Goal: Information Seeking & Learning: Learn about a topic

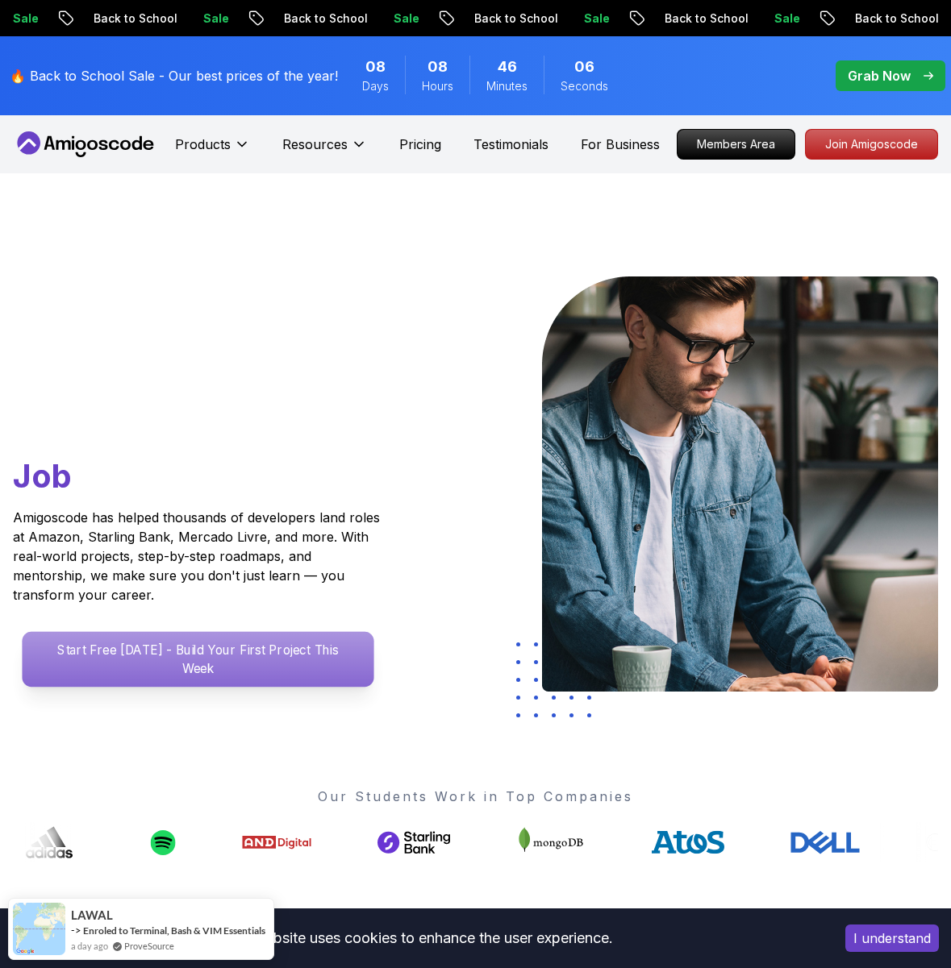
click at [175, 641] on p "Start Free [DATE] - Build Your First Project This Week" at bounding box center [198, 659] width 352 height 55
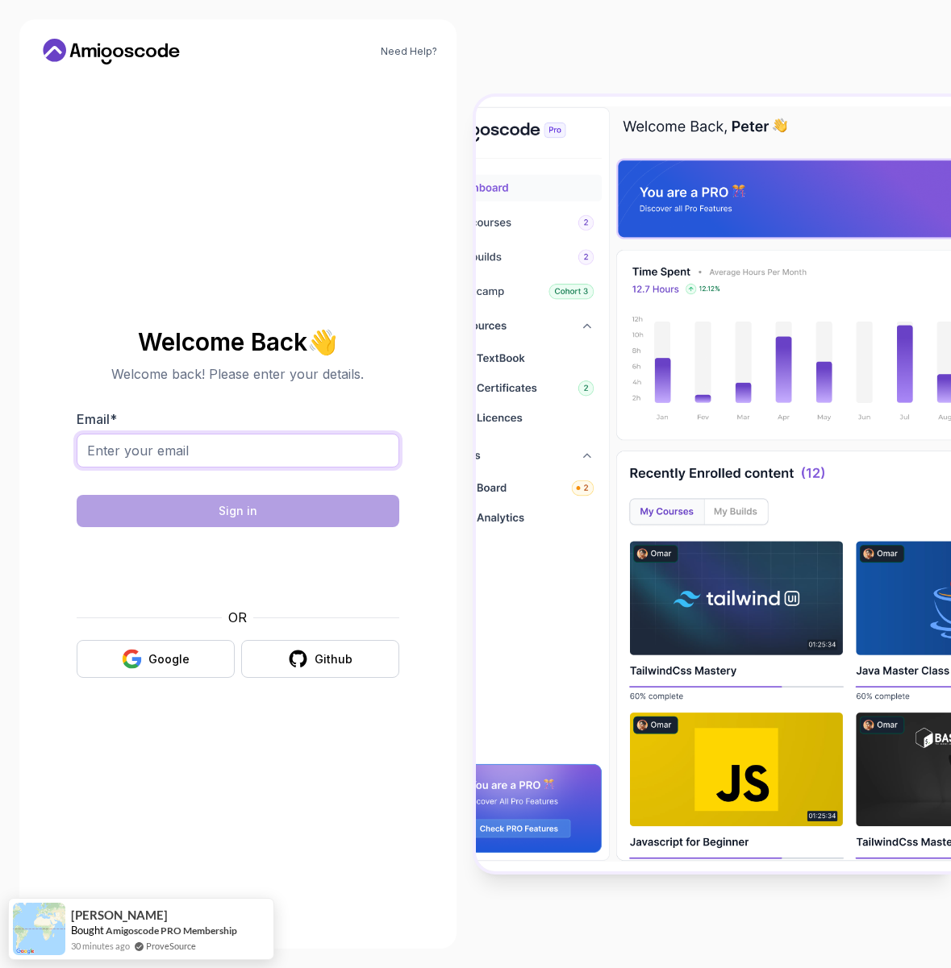
click at [283, 453] on input "Email *" at bounding box center [238, 451] width 323 height 34
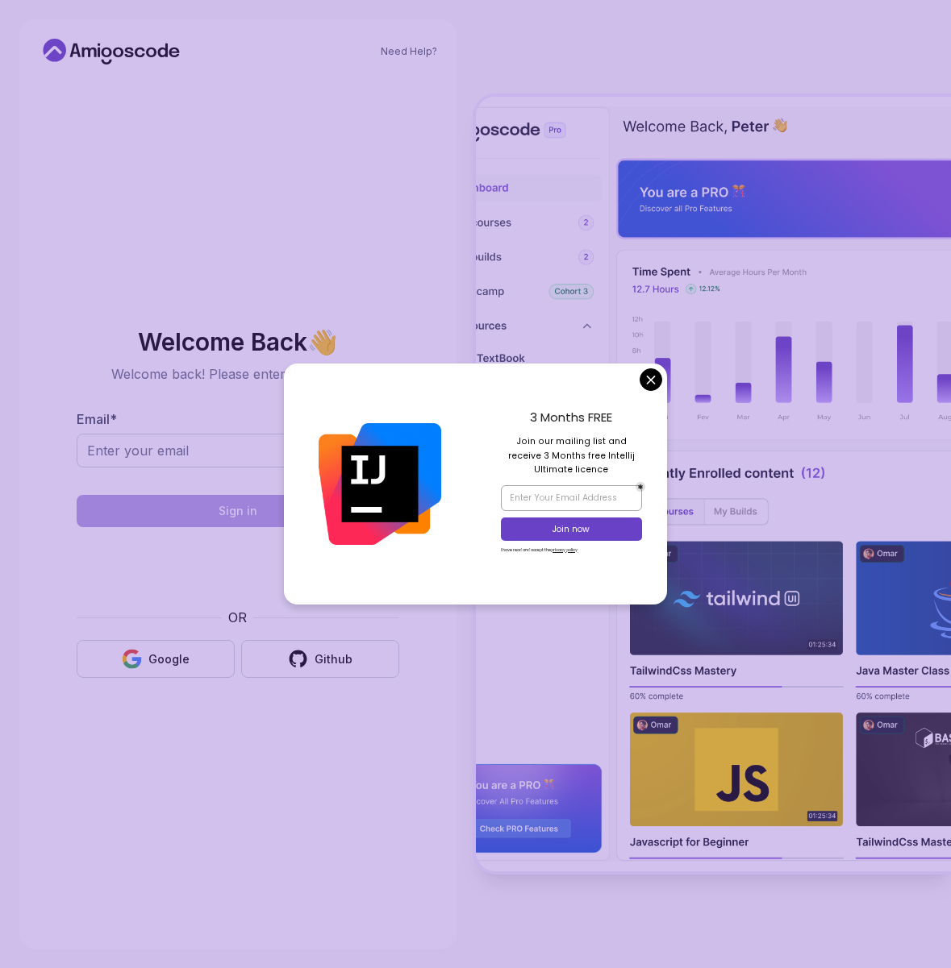
click at [652, 375] on body "Need Help? Welcome Back 👋 Welcome back! Please enter your details. Email * Sign…" at bounding box center [475, 484] width 951 height 968
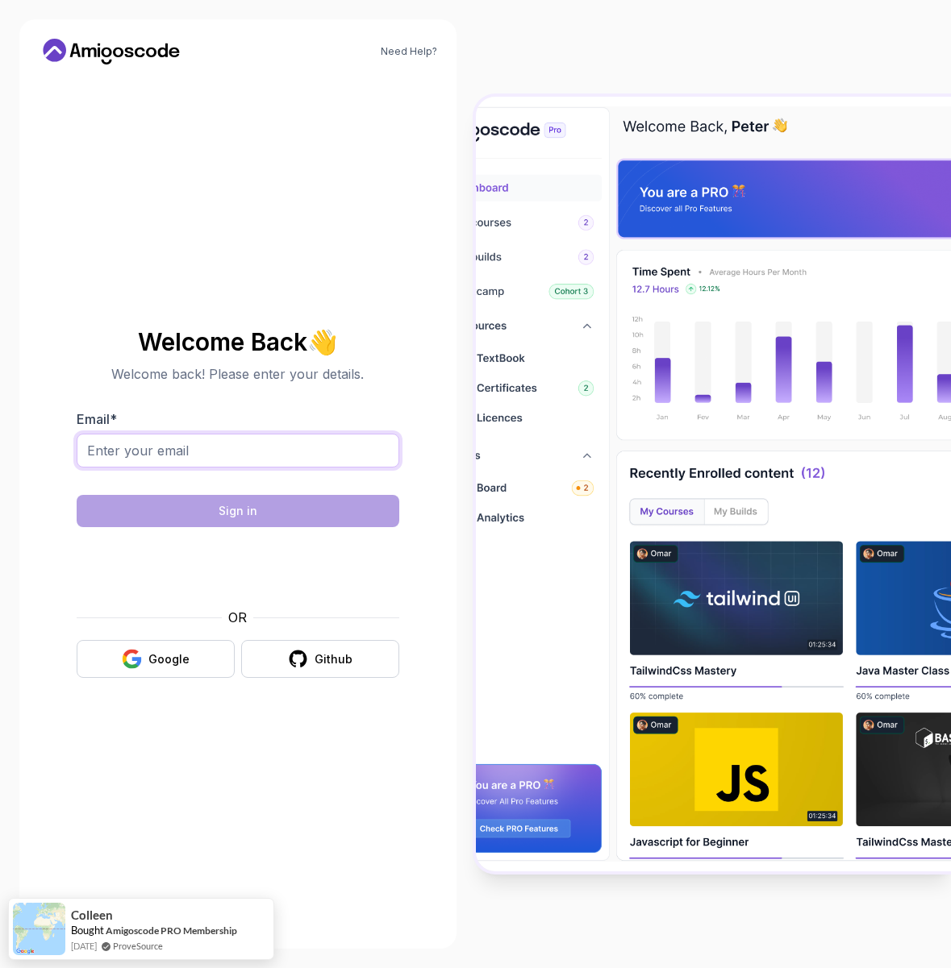
click at [164, 452] on input "Email *" at bounding box center [238, 451] width 323 height 34
type input "et"
click at [100, 56] on icon at bounding box center [99, 53] width 2 height 10
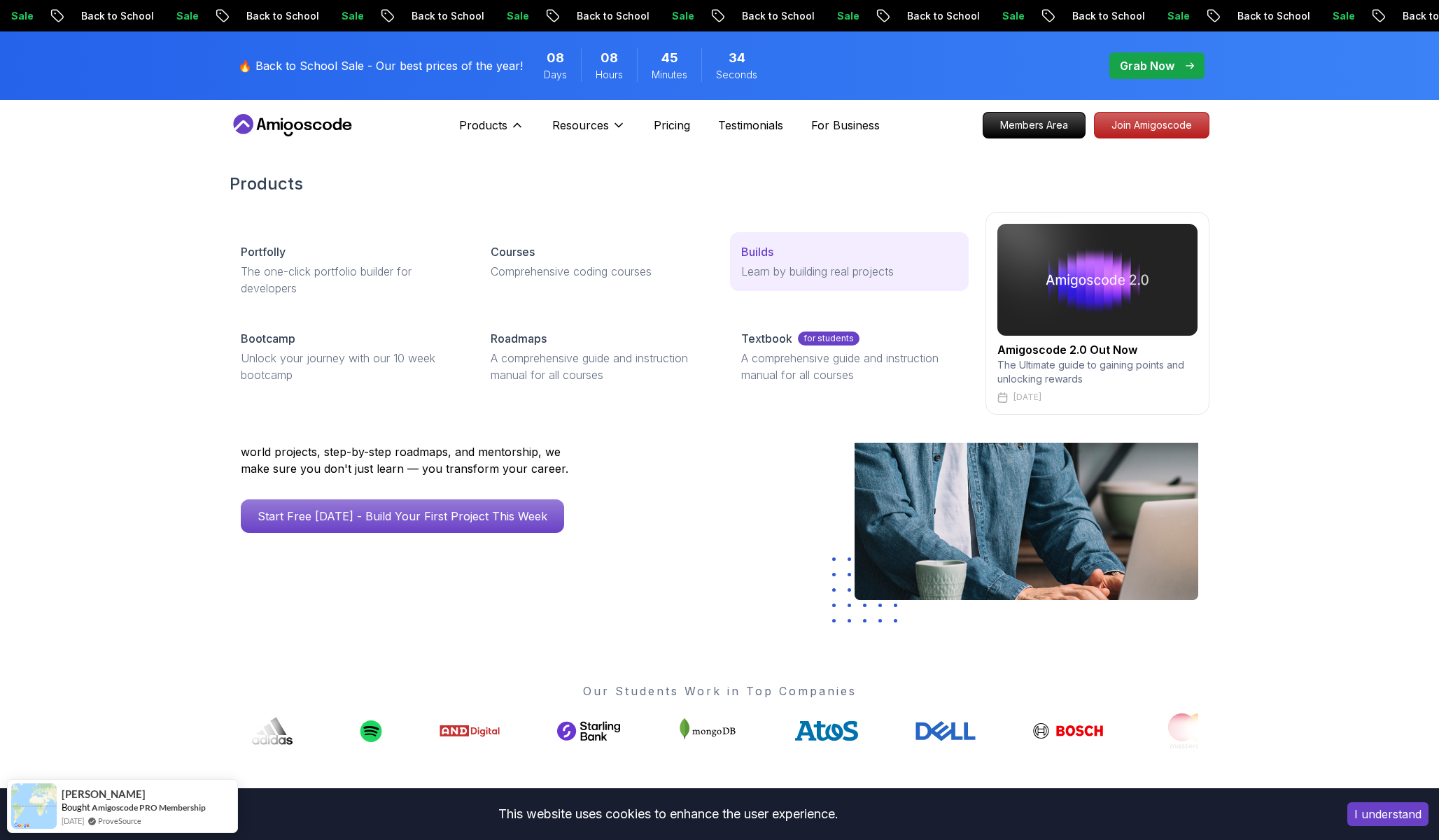
click at [800, 285] on link "Builds Learn by building real projects" at bounding box center [849, 262] width 239 height 59
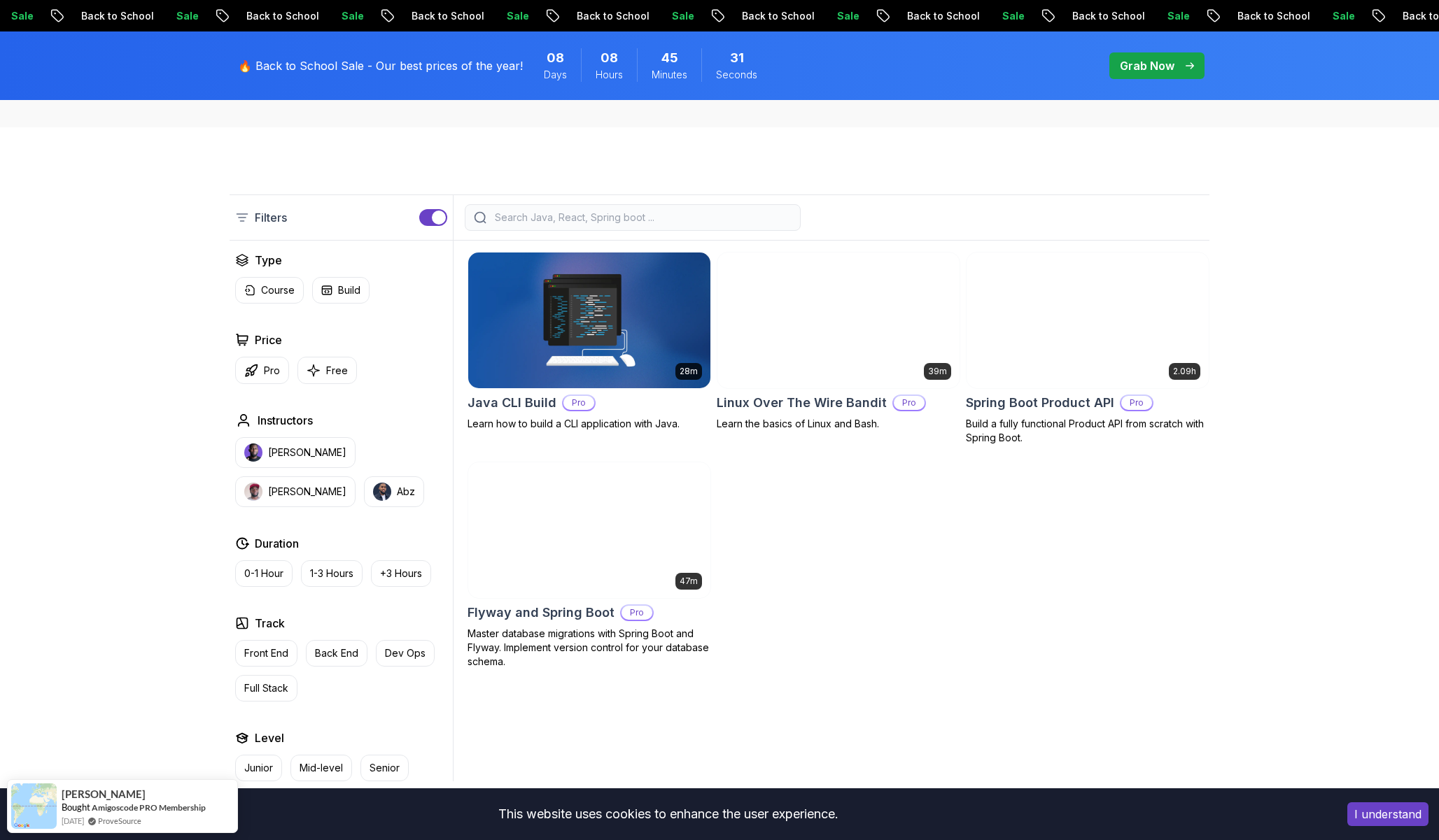
scroll to position [288, 0]
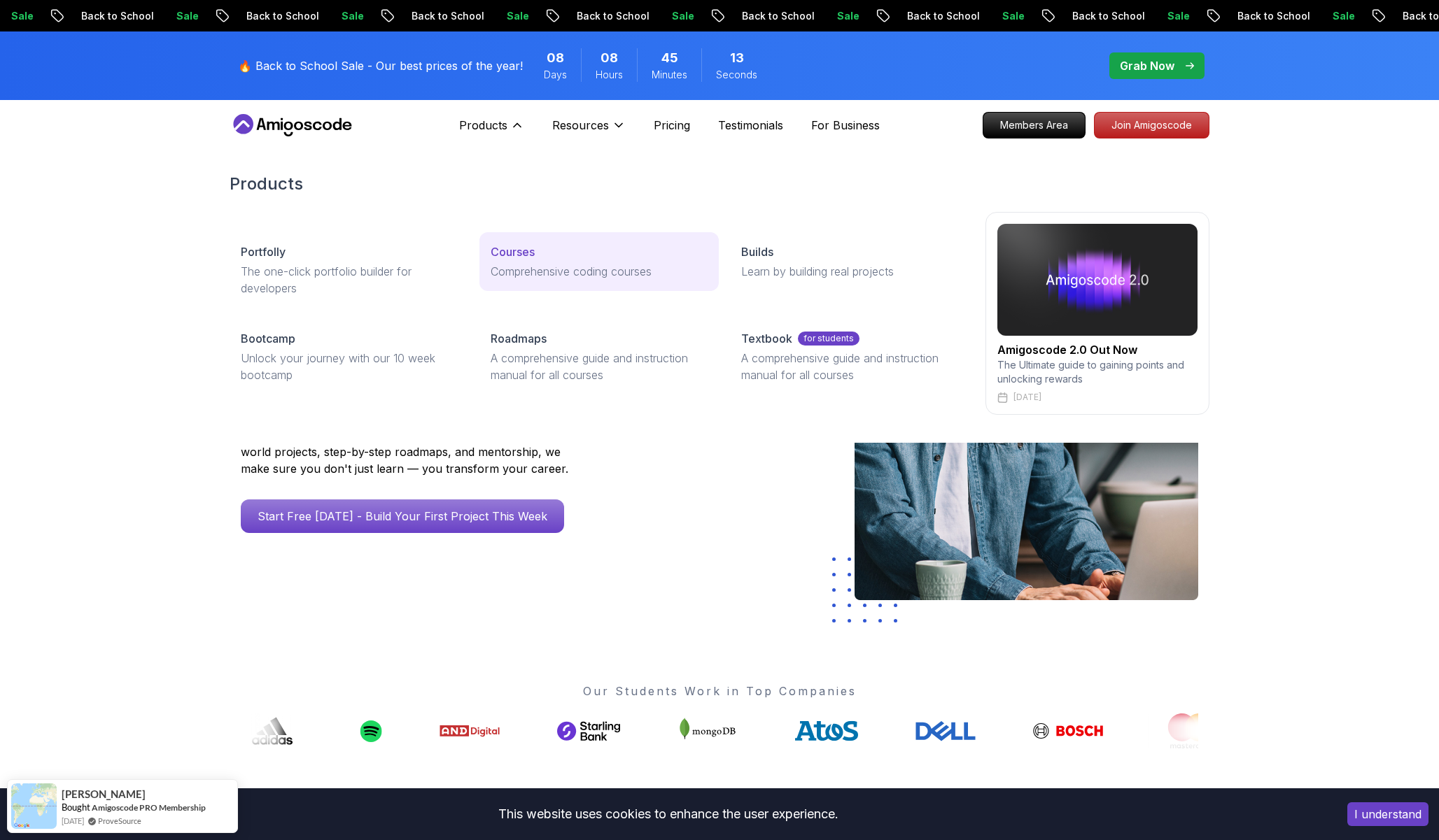
click at [526, 255] on p "Courses" at bounding box center [512, 252] width 44 height 16
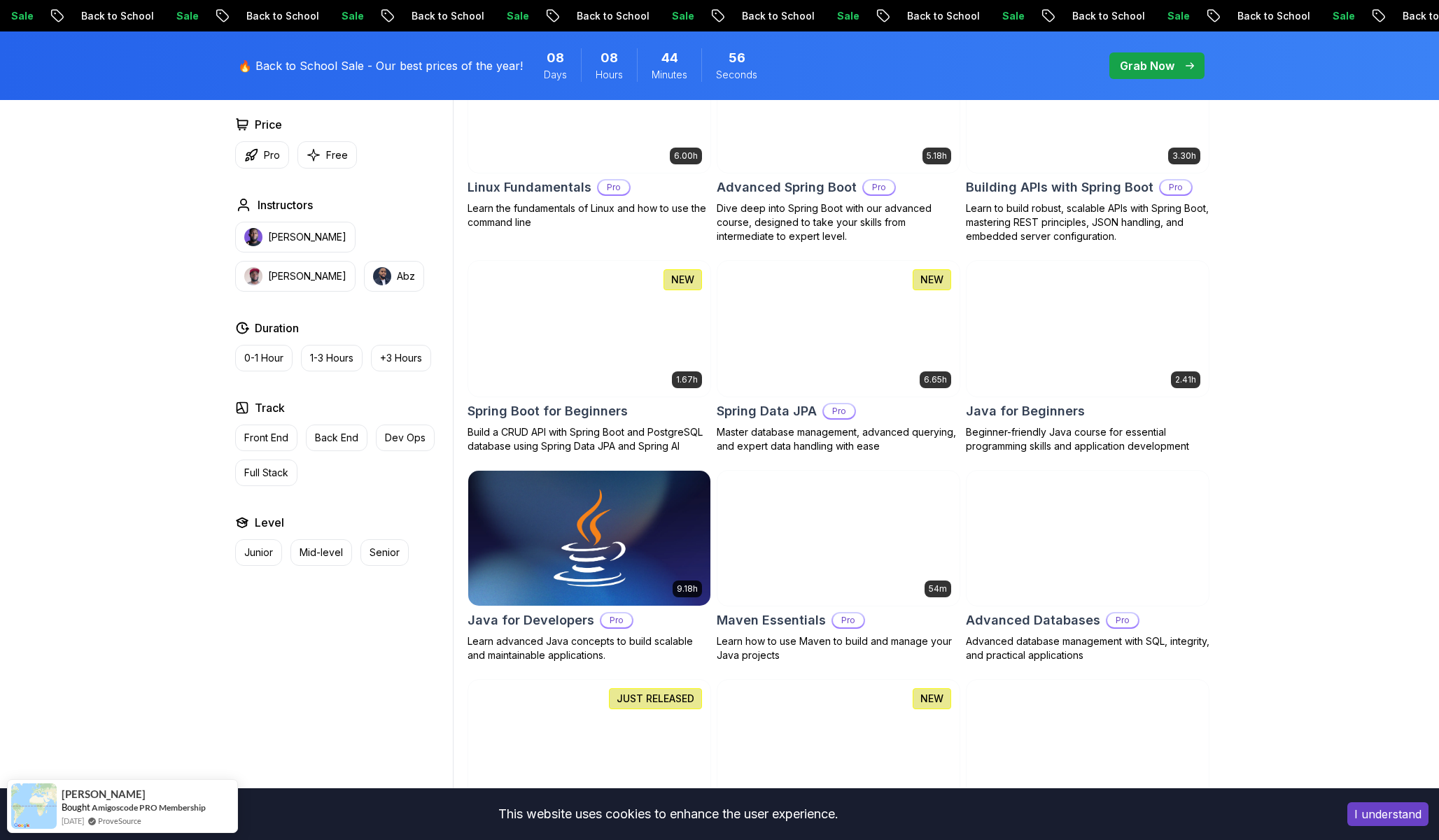
scroll to position [551, 0]
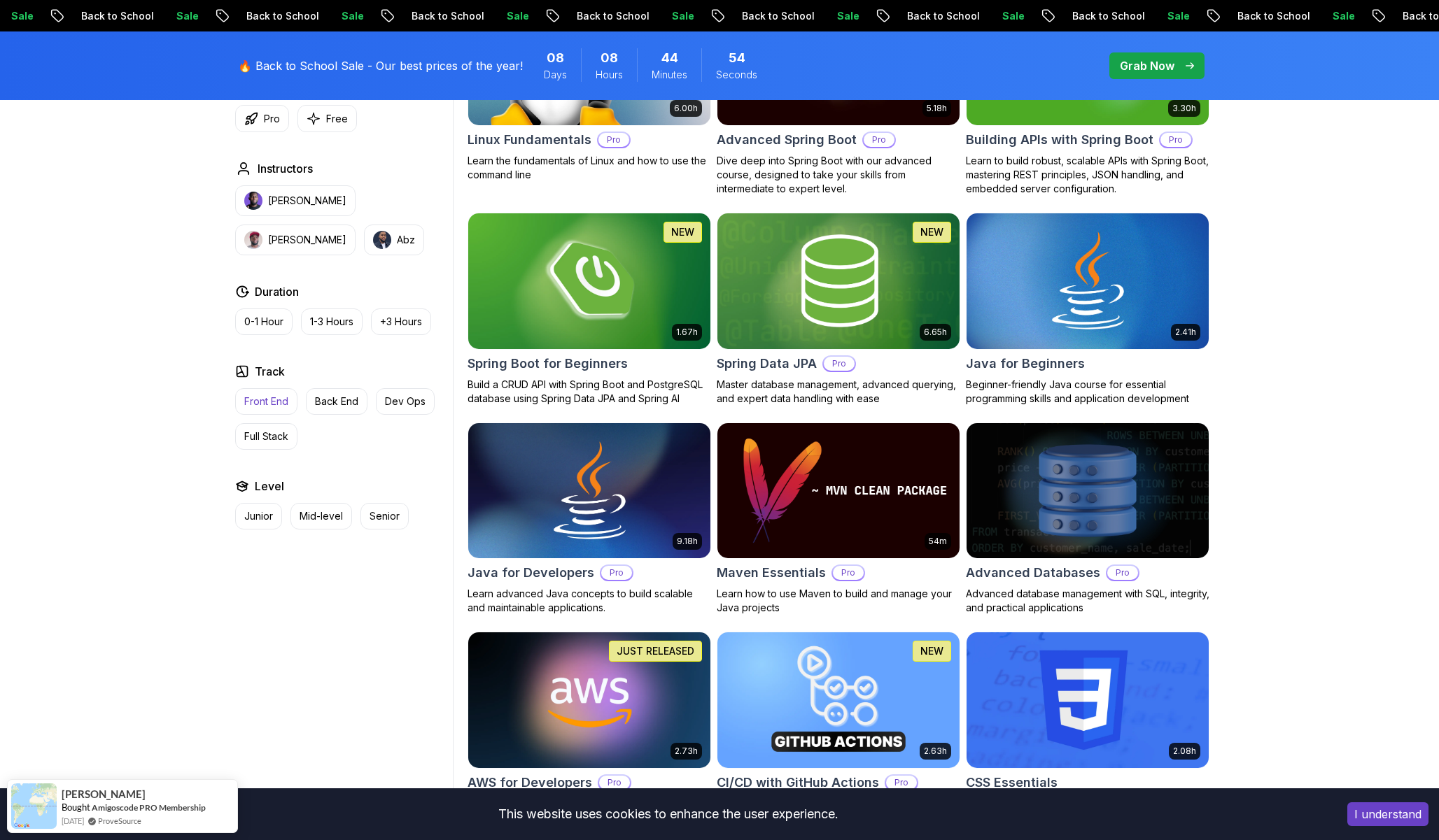
click at [273, 399] on p "Front End" at bounding box center [266, 402] width 44 height 14
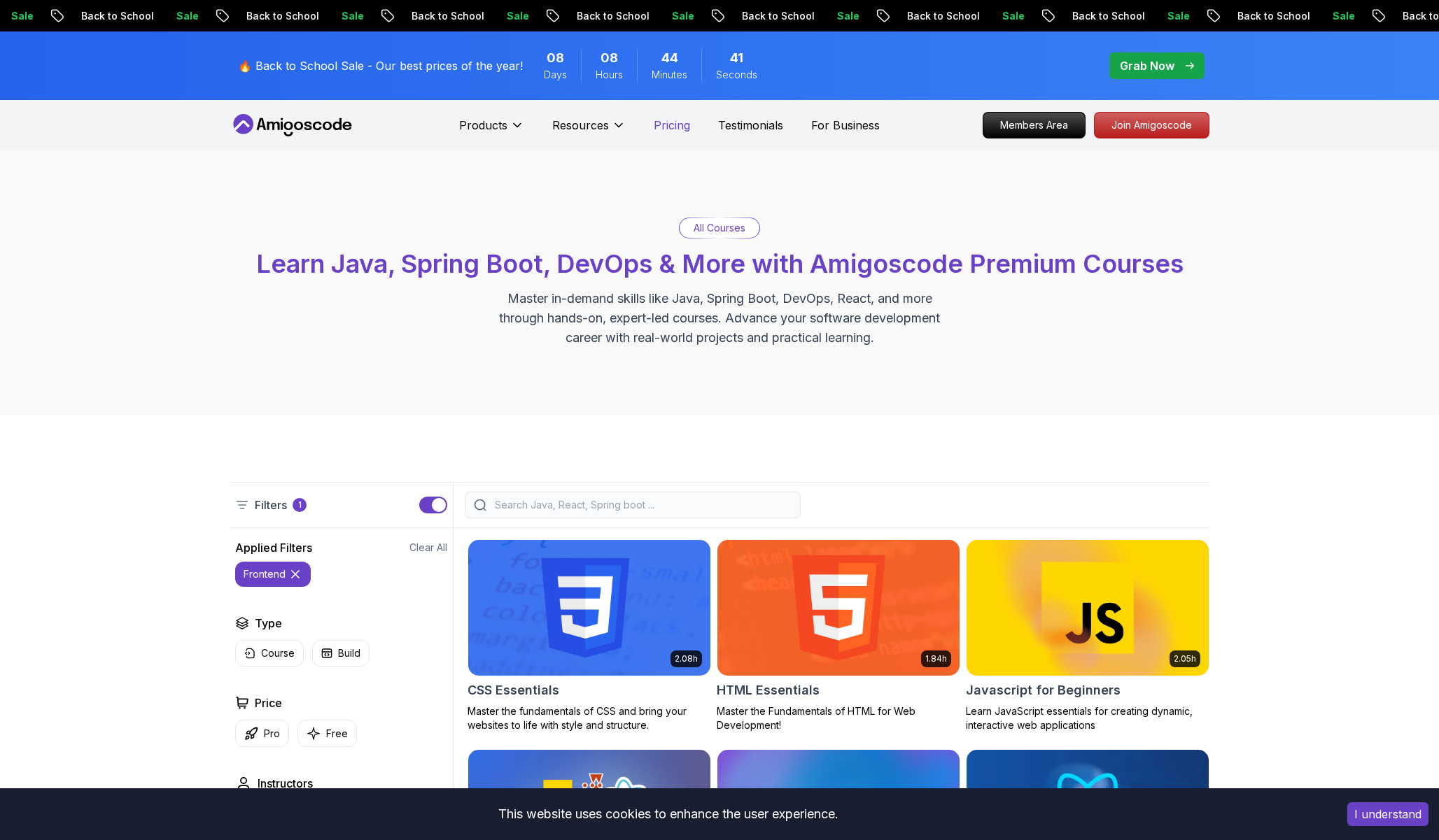
click at [665, 132] on p "Pricing" at bounding box center [672, 125] width 36 height 16
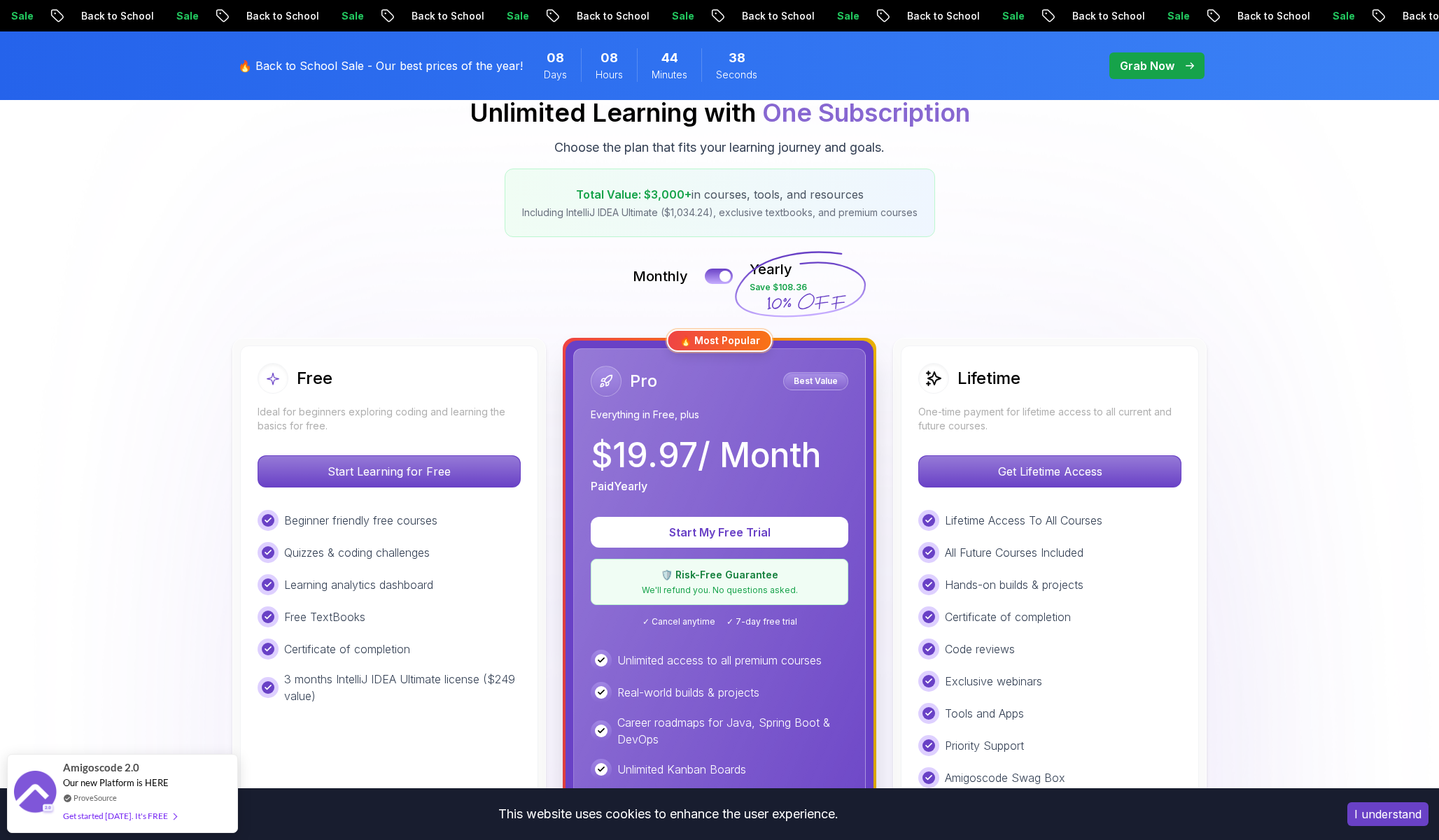
scroll to position [188, 0]
